Goal: Obtain resource: Obtain resource

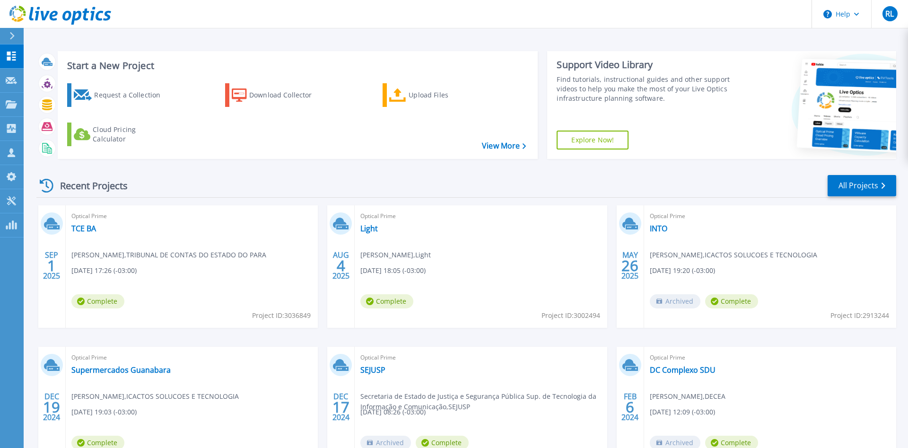
scroll to position [76, 0]
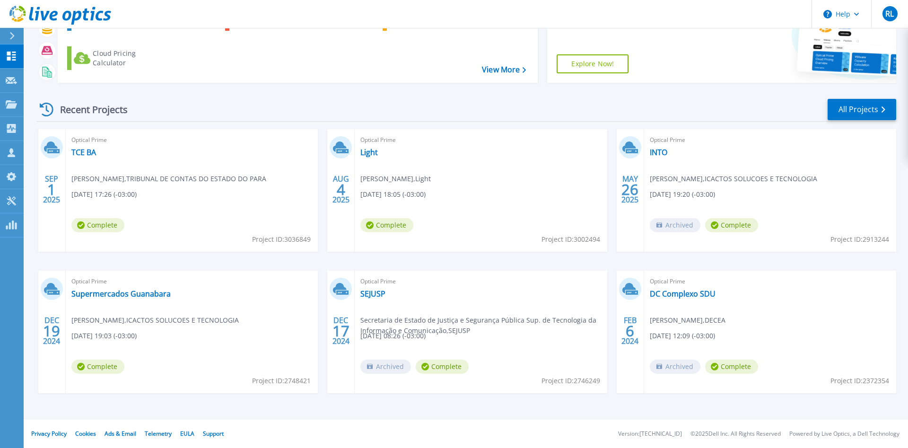
click at [243, 300] on div "Optical Prime Supermercados Guanabara [PERSON_NAME] , ICACTOS SOLUCOES E TECNOL…" at bounding box center [192, 331] width 252 height 122
click at [143, 294] on link "Supermercados Guanabara" at bounding box center [120, 293] width 99 height 9
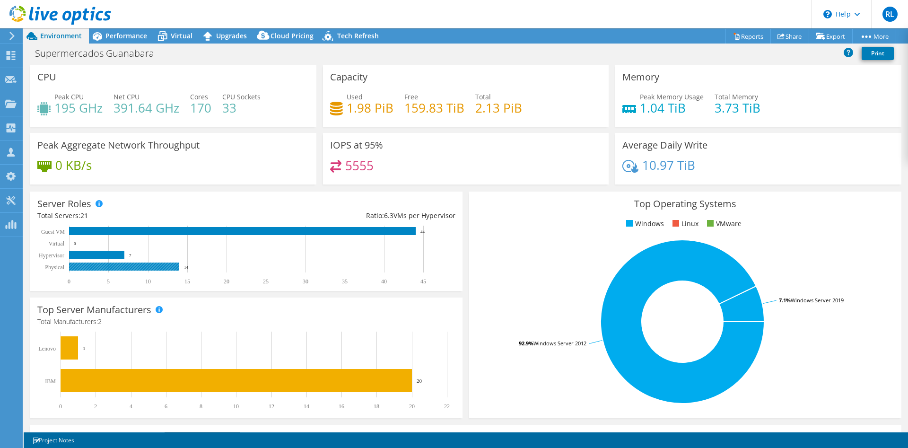
select select "USD"
click at [138, 35] on span "Performance" at bounding box center [126, 35] width 42 height 9
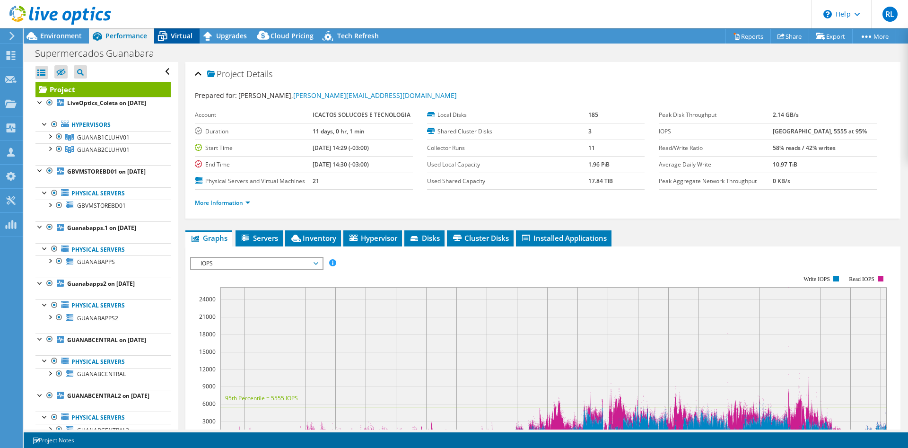
click at [171, 28] on div "Virtual" at bounding box center [176, 35] width 45 height 15
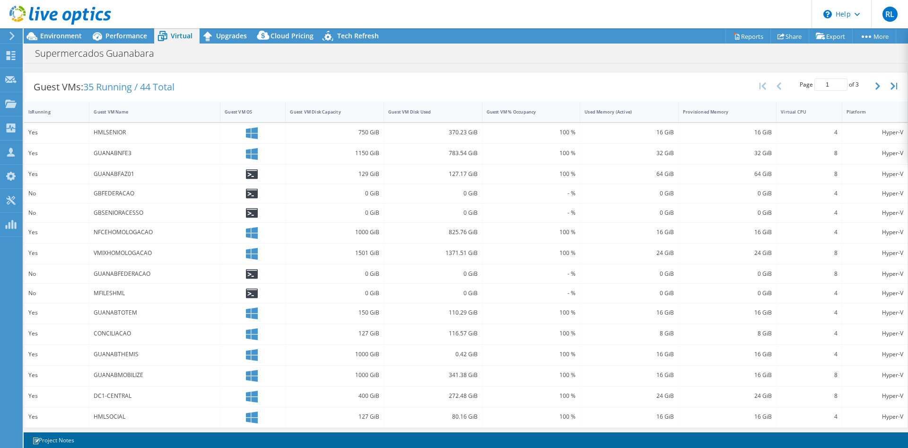
scroll to position [181, 0]
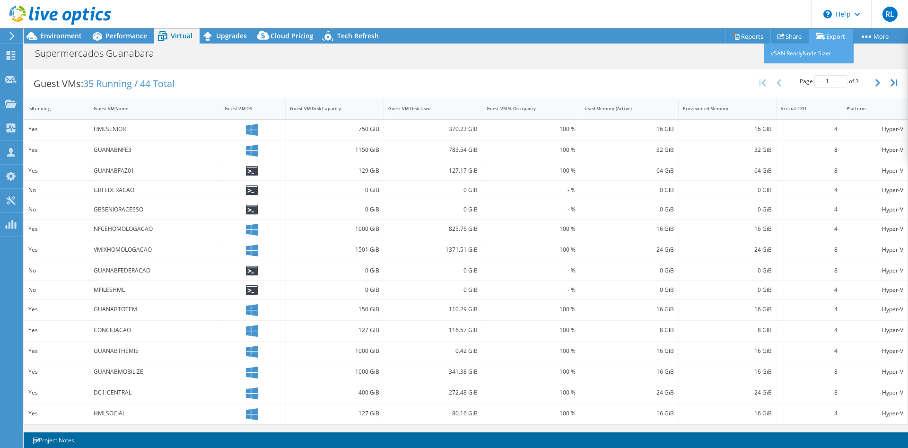
click at [843, 31] on link "Export" at bounding box center [831, 36] width 44 height 15
click at [734, 37] on link "Reports" at bounding box center [747, 36] width 45 height 15
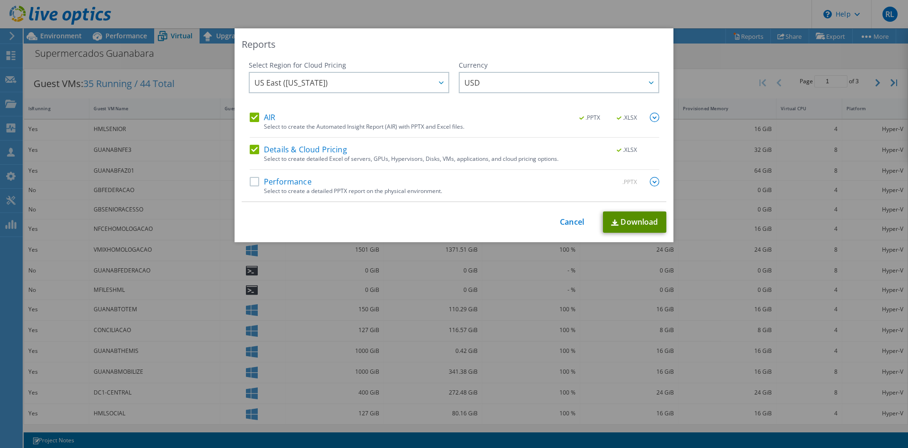
click at [643, 222] on link "Download" at bounding box center [634, 221] width 63 height 21
click at [572, 223] on link "Cancel" at bounding box center [572, 221] width 24 height 9
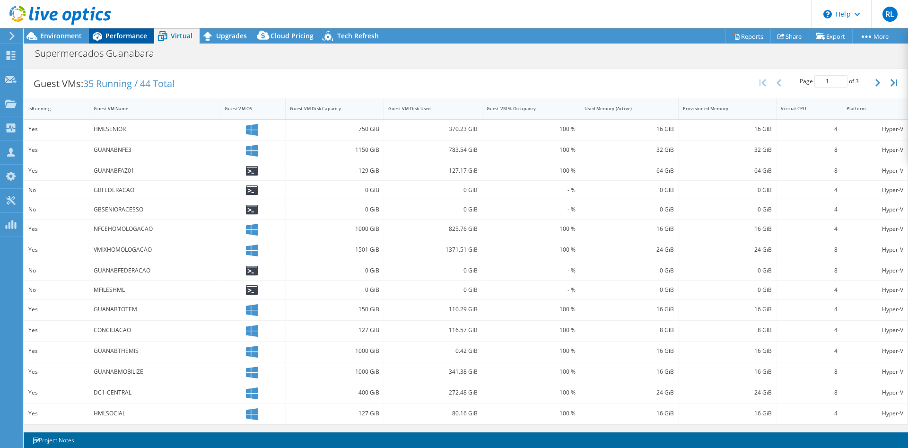
click at [113, 36] on span "Performance" at bounding box center [126, 35] width 42 height 9
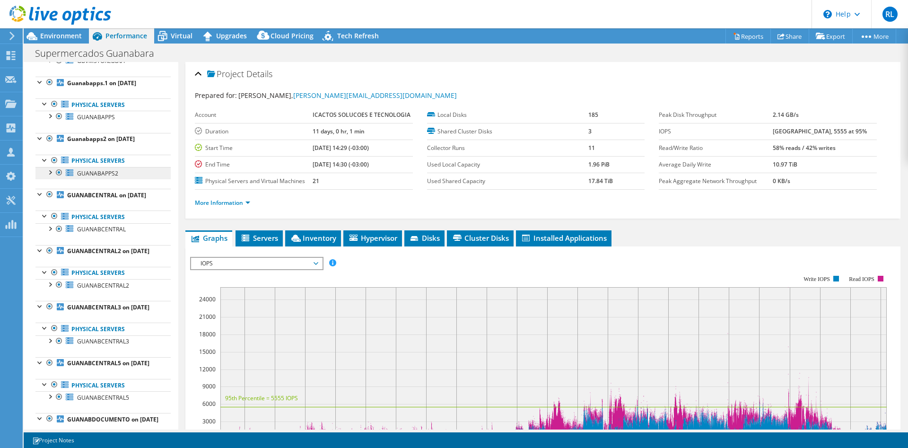
scroll to position [0, 0]
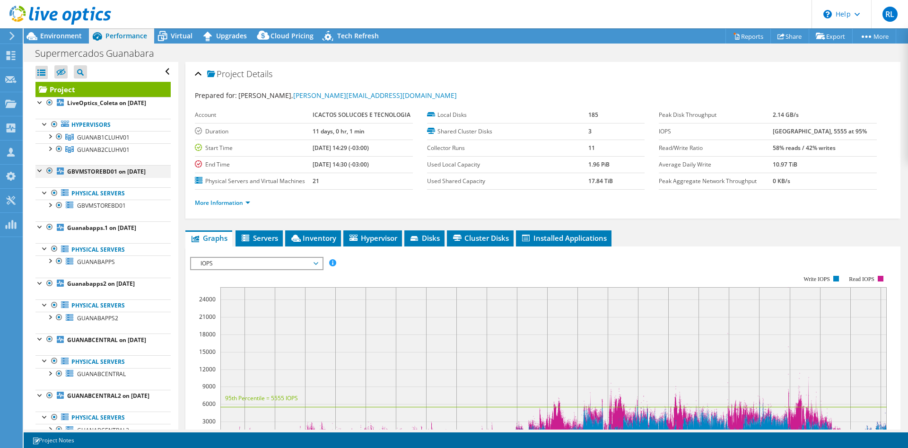
click at [37, 169] on div at bounding box center [39, 169] width 9 height 9
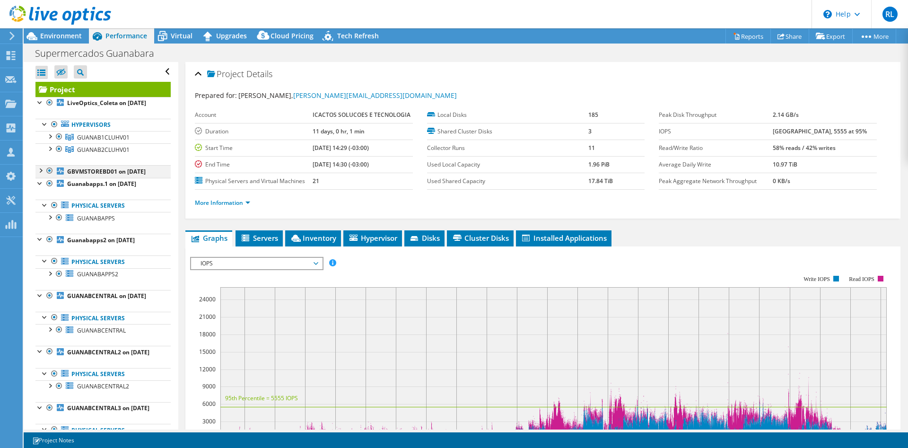
click at [37, 169] on div at bounding box center [39, 169] width 9 height 9
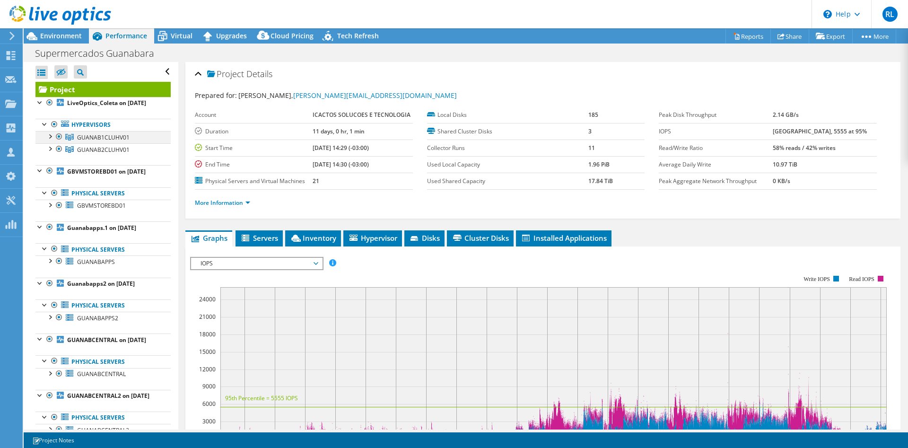
click at [52, 137] on div at bounding box center [49, 135] width 9 height 9
